Goal: Task Accomplishment & Management: Complete application form

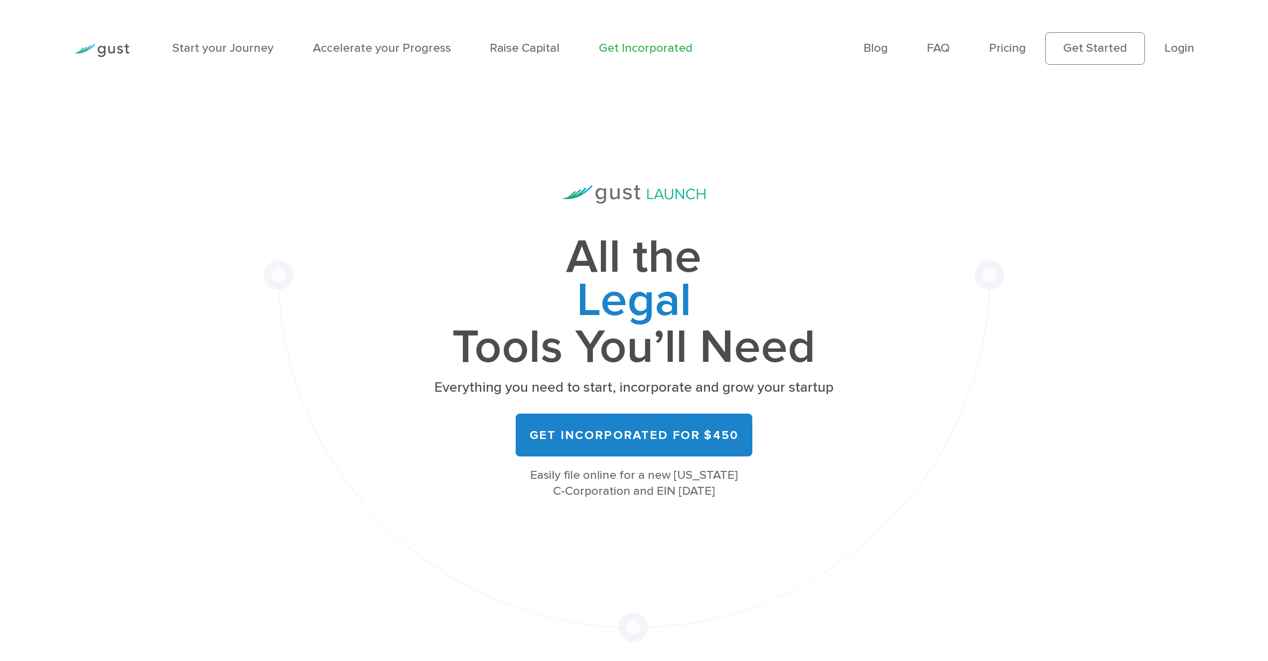
click at [365, 362] on div "All the Legal Cap Table Fundraising Governance Tools You’ll Need Everything you…" at bounding box center [633, 369] width 740 height 545
click at [255, 132] on div "All the Legal Cap Table Fundraising Governance Tools You’ll Need Everything you…" at bounding box center [633, 369] width 1039 height 545
click at [644, 50] on link "Get Incorporated" at bounding box center [646, 48] width 94 height 14
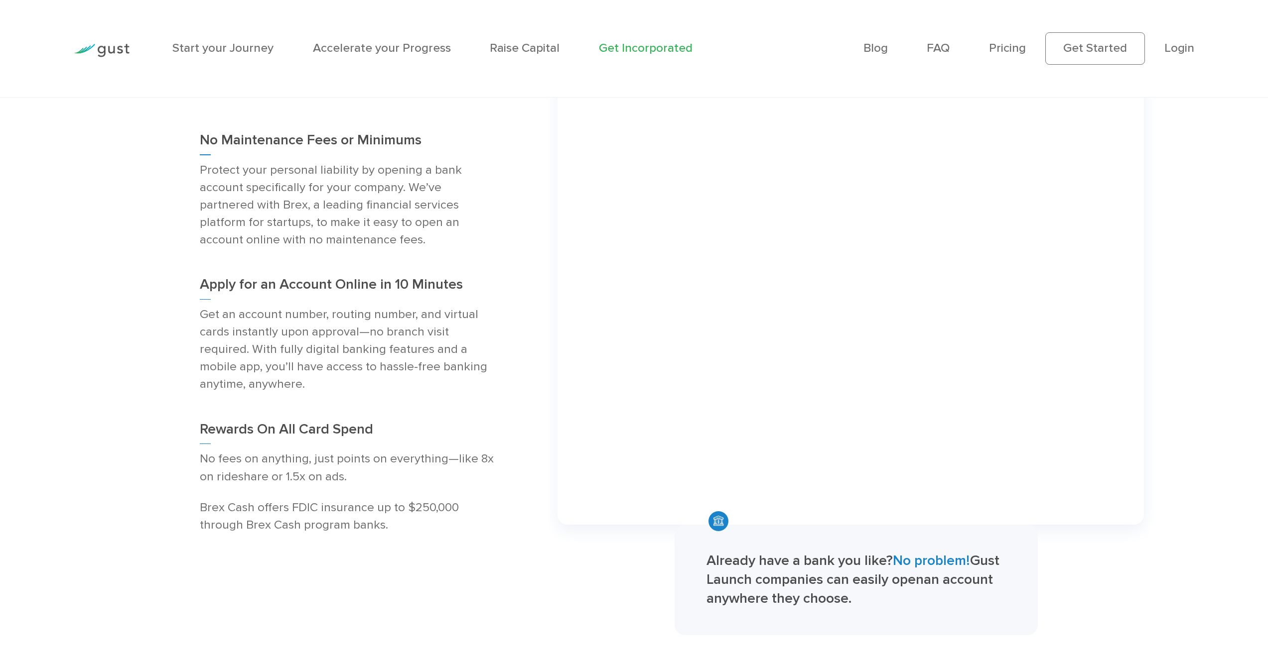
scroll to position [2361, 0]
